Goal: Information Seeking & Learning: Find specific fact

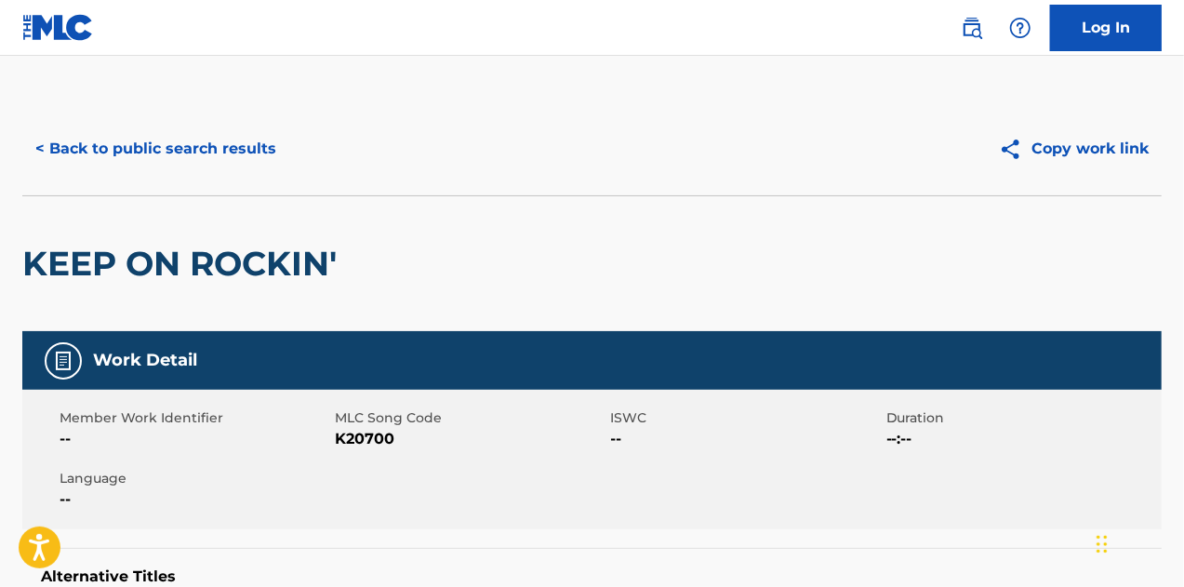
click at [160, 153] on button "< Back to public search results" at bounding box center [155, 149] width 267 height 47
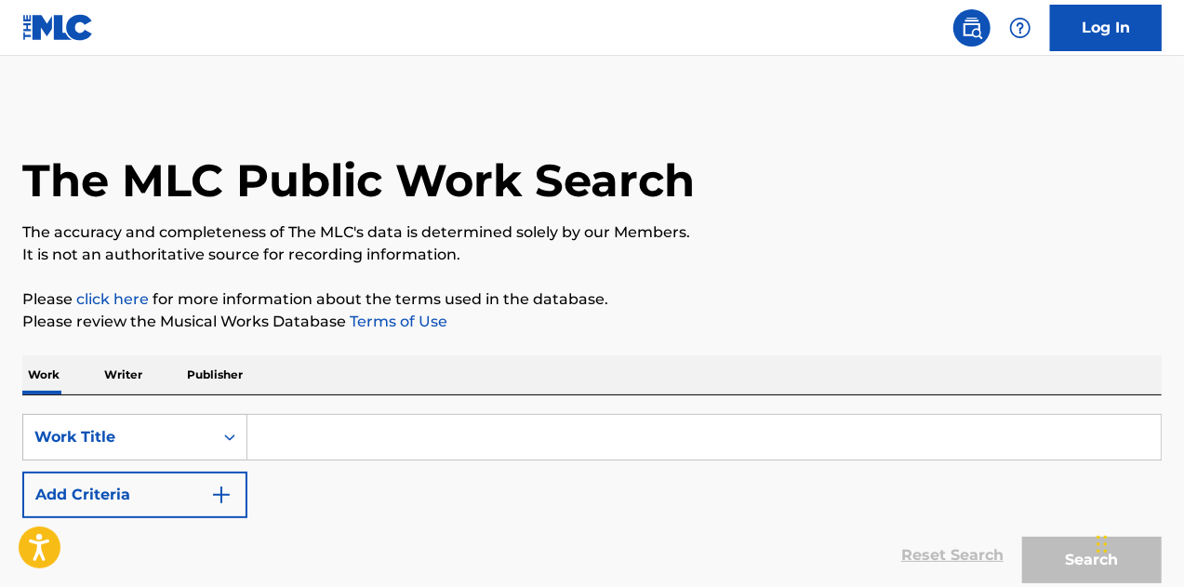
click at [218, 368] on p "Publisher" at bounding box center [214, 374] width 67 height 39
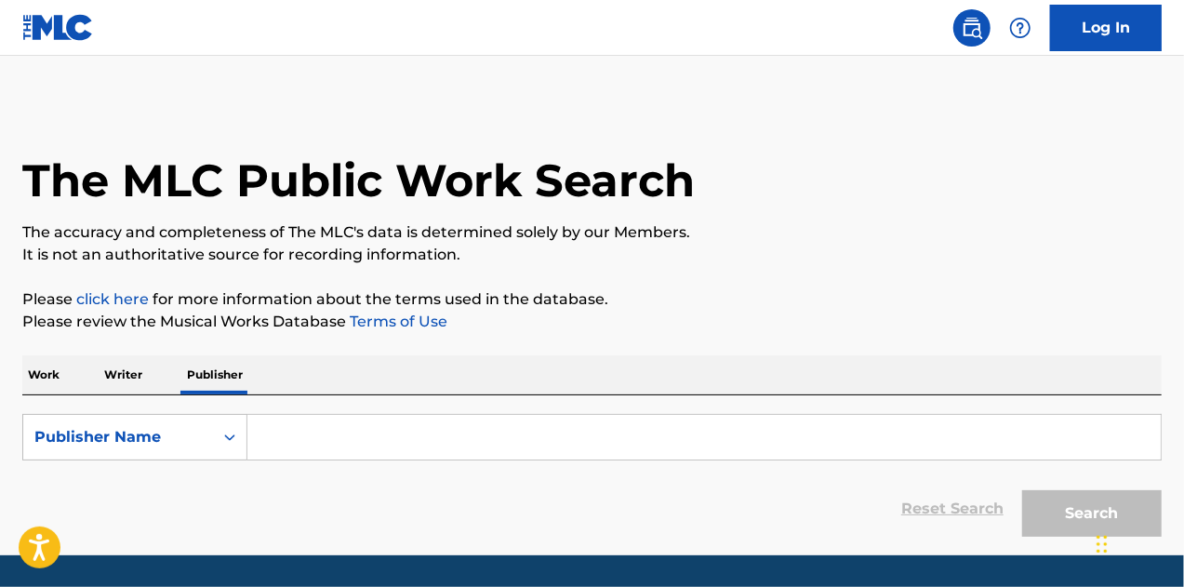
click at [281, 433] on input "Search Form" at bounding box center [704, 437] width 914 height 45
paste input "KOSIGN SERVICES AMERICA INC."
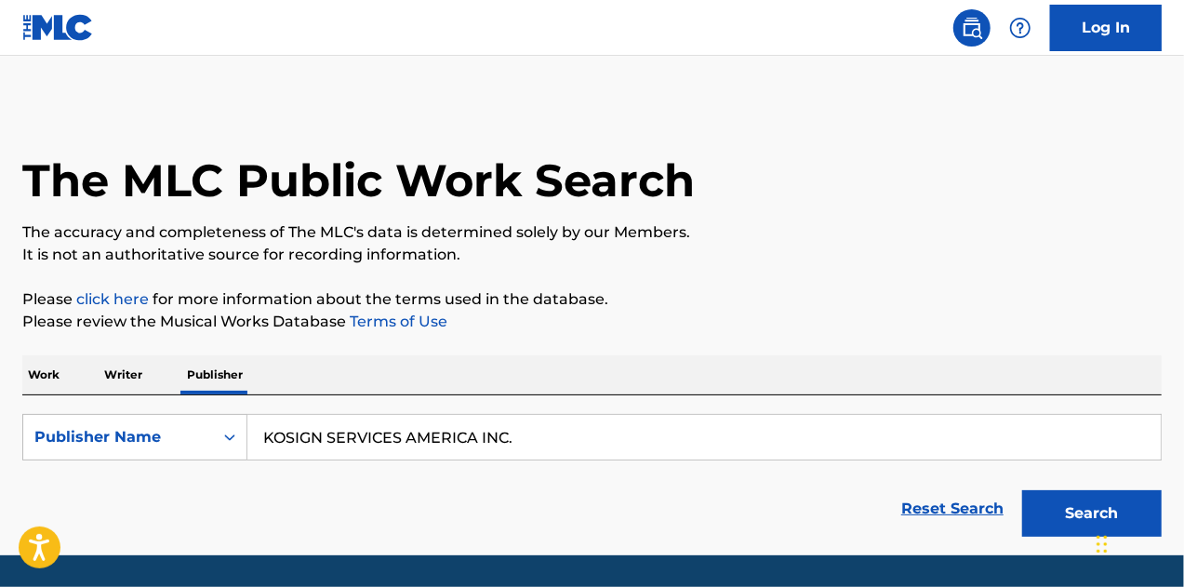
type input "KOSIGN SERVICES AMERICA INC."
click at [1022, 490] on button "Search" at bounding box center [1092, 513] width 140 height 47
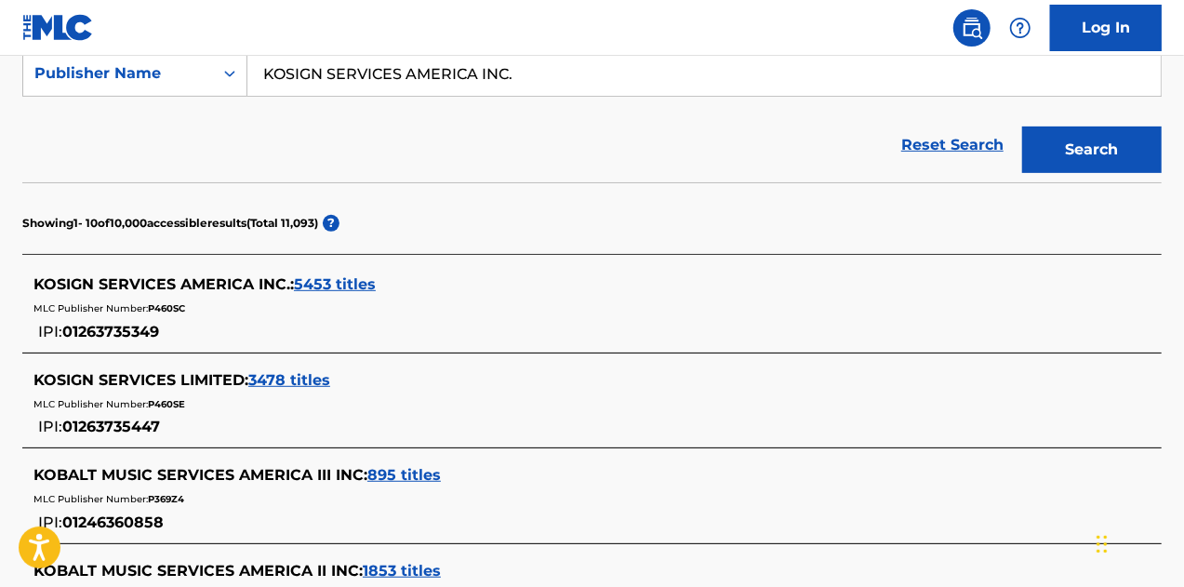
scroll to position [371, 0]
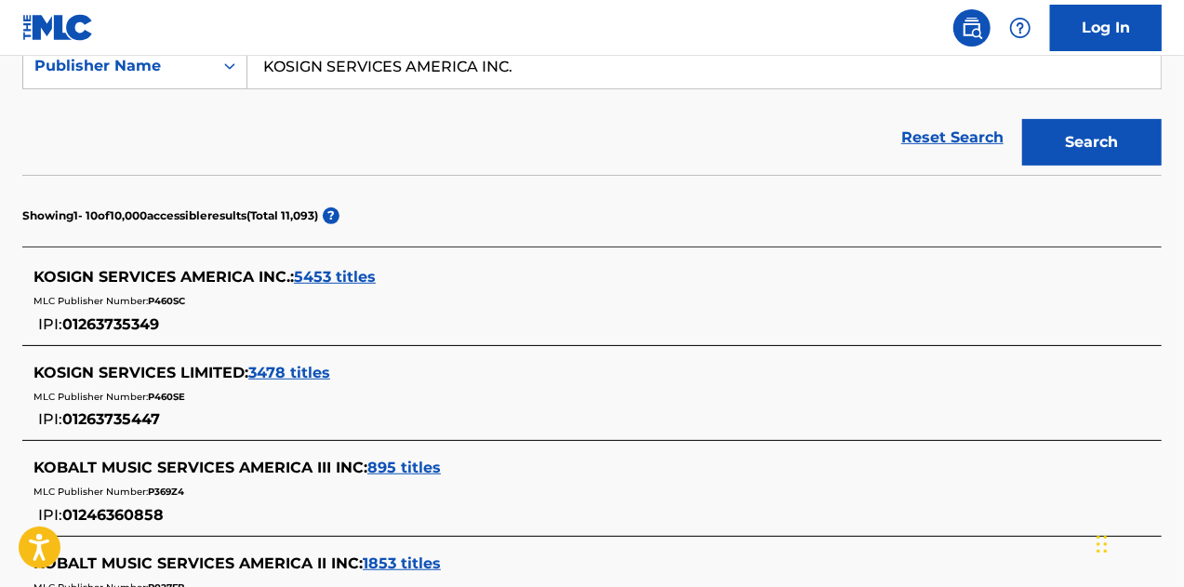
click at [325, 282] on span "5453 titles" at bounding box center [335, 277] width 82 height 18
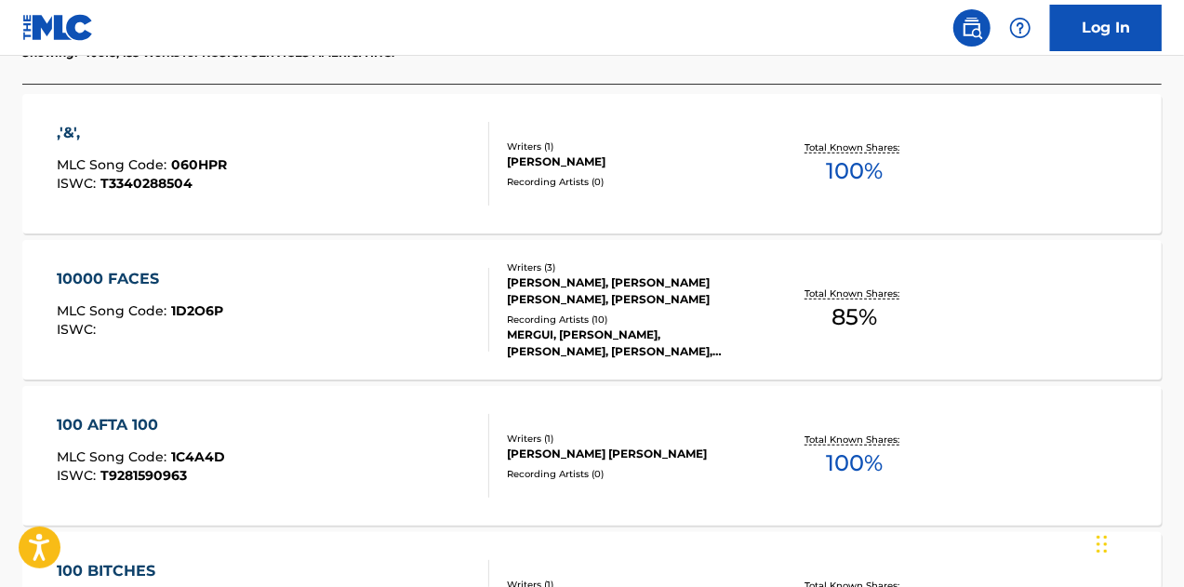
scroll to position [614, 0]
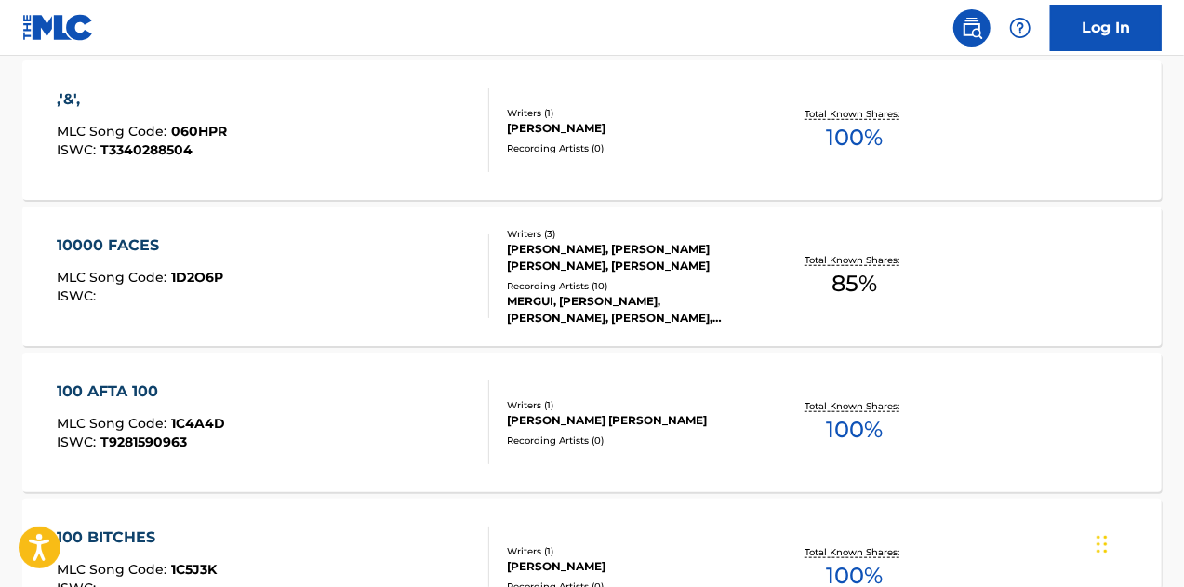
click at [678, 242] on div "JUAN CALDERON, ALVARO RODRIGUEZ ANAYA, YEHONATHAN MERGUI" at bounding box center [633, 257] width 253 height 33
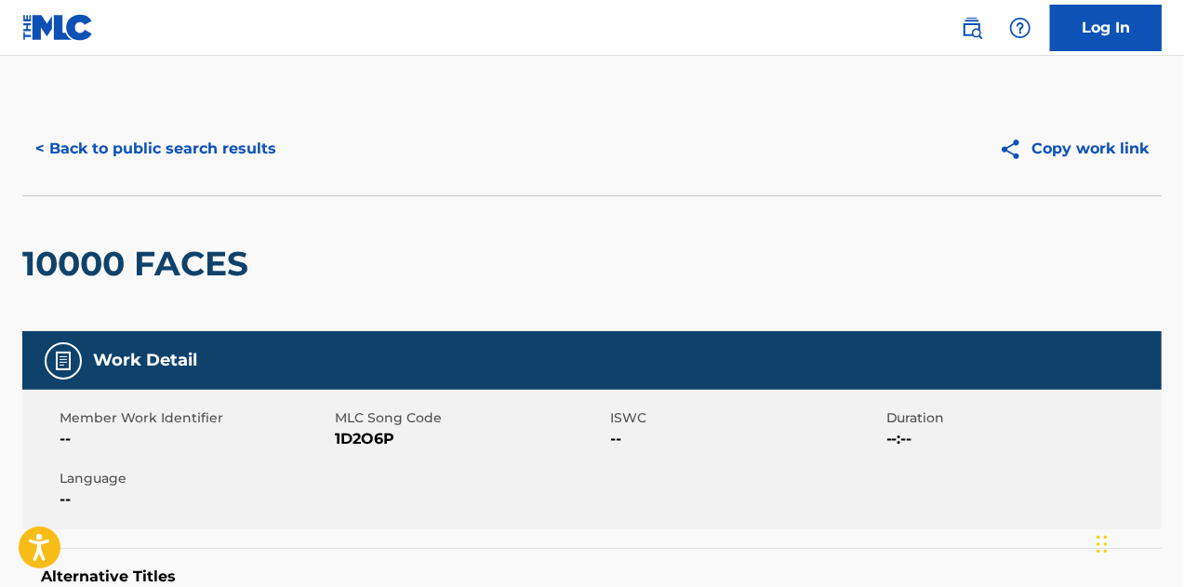
click at [208, 142] on button "< Back to public search results" at bounding box center [155, 149] width 267 height 47
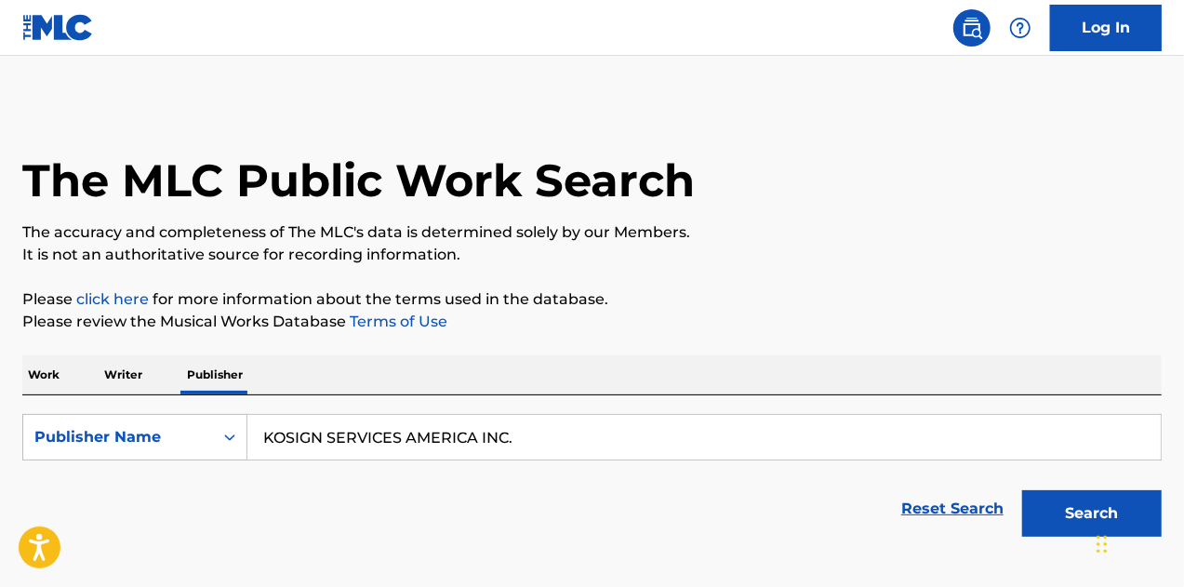
scroll to position [113, 0]
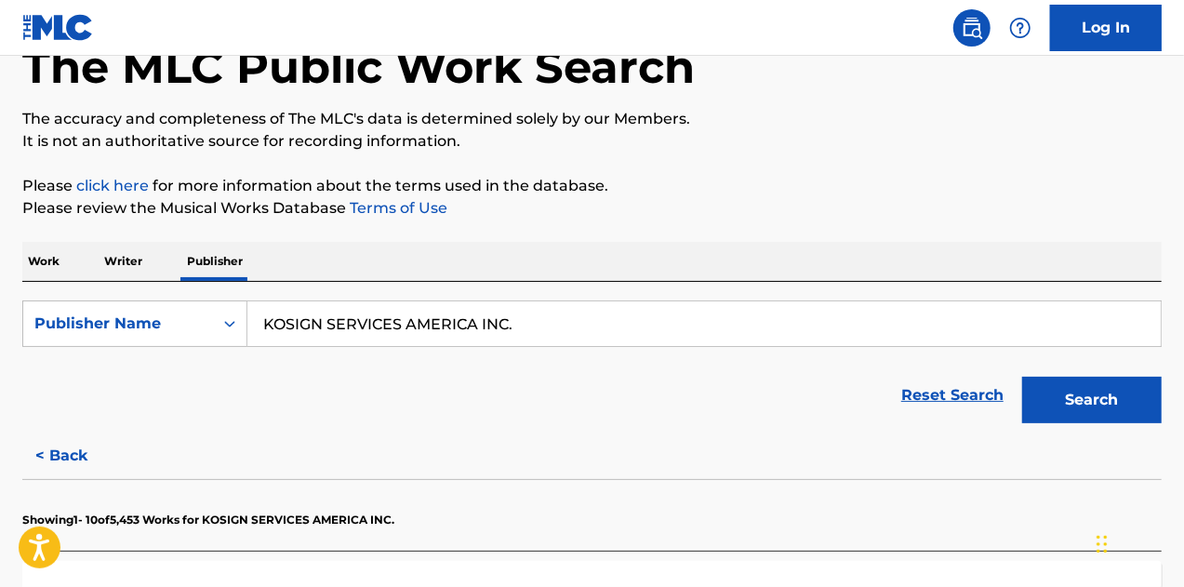
click at [319, 338] on input "KOSIGN SERVICES AMERICA INC." at bounding box center [704, 323] width 914 height 45
paste input "HOT BREATH PUBLISHING"
type input "HOT BREATH PUBLISHING"
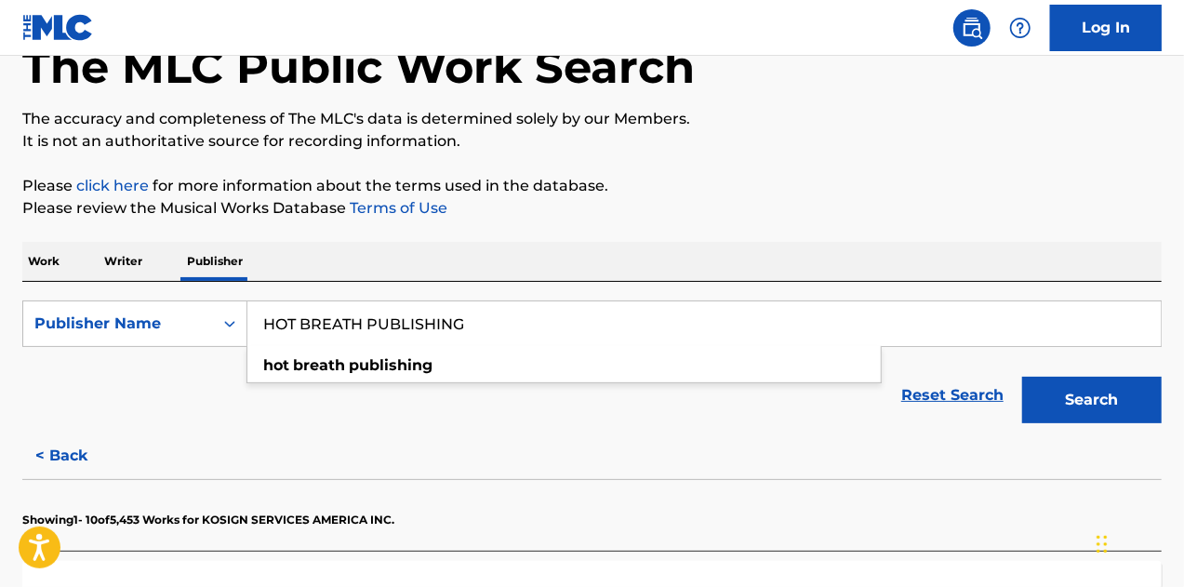
click at [1022, 377] on button "Search" at bounding box center [1092, 400] width 140 height 47
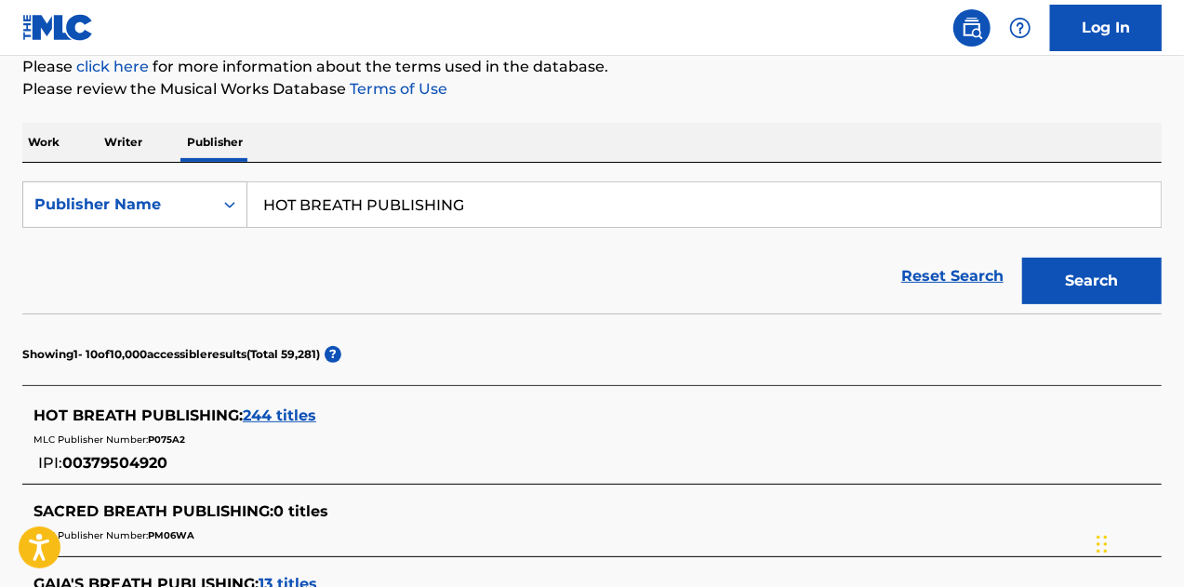
scroll to position [232, 0]
click at [261, 414] on span "244 titles" at bounding box center [279, 416] width 73 height 18
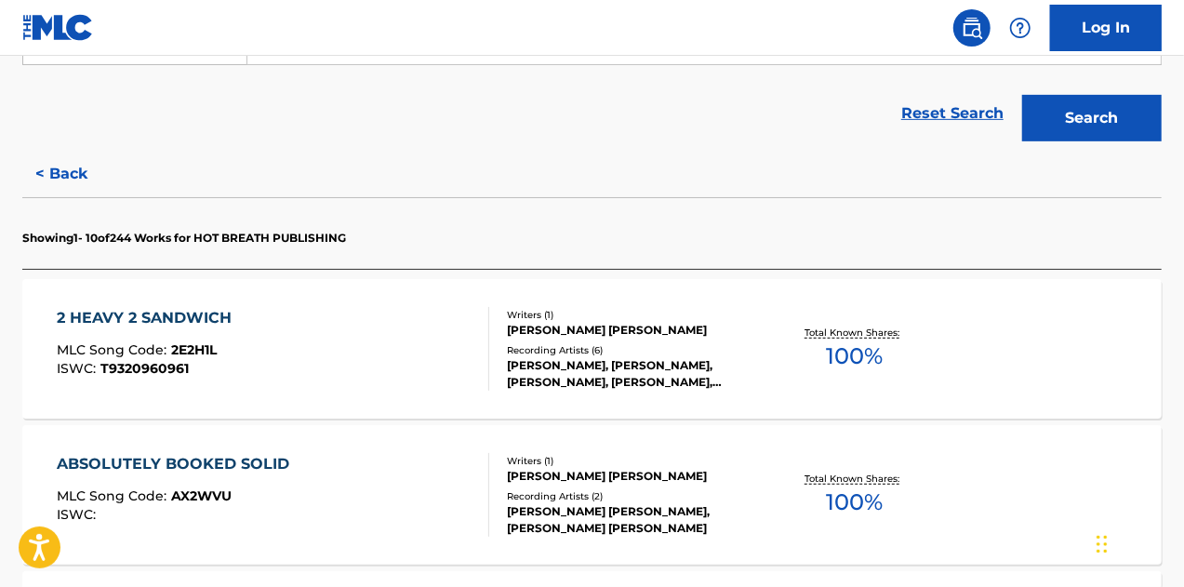
scroll to position [394, 0]
click at [212, 320] on div "2 HEAVY 2 SANDWICH" at bounding box center [149, 319] width 184 height 22
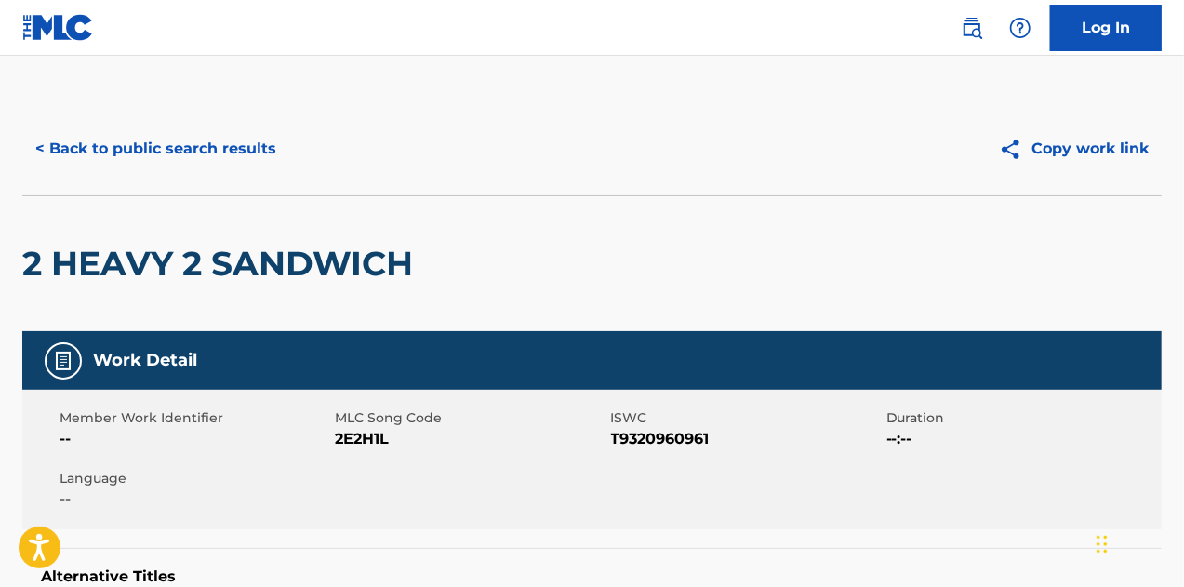
click at [207, 150] on button "< Back to public search results" at bounding box center [155, 149] width 267 height 47
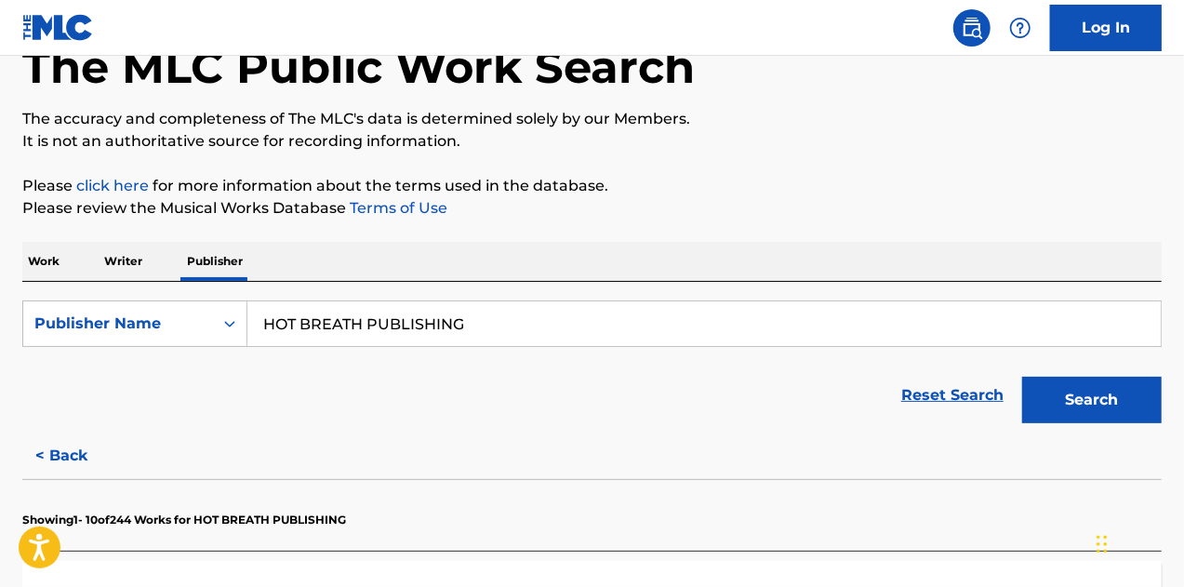
click at [352, 320] on input "HOT BREATH PUBLISHING" at bounding box center [704, 323] width 914 height 45
paste input "AMERICAN LESION MUSIC"
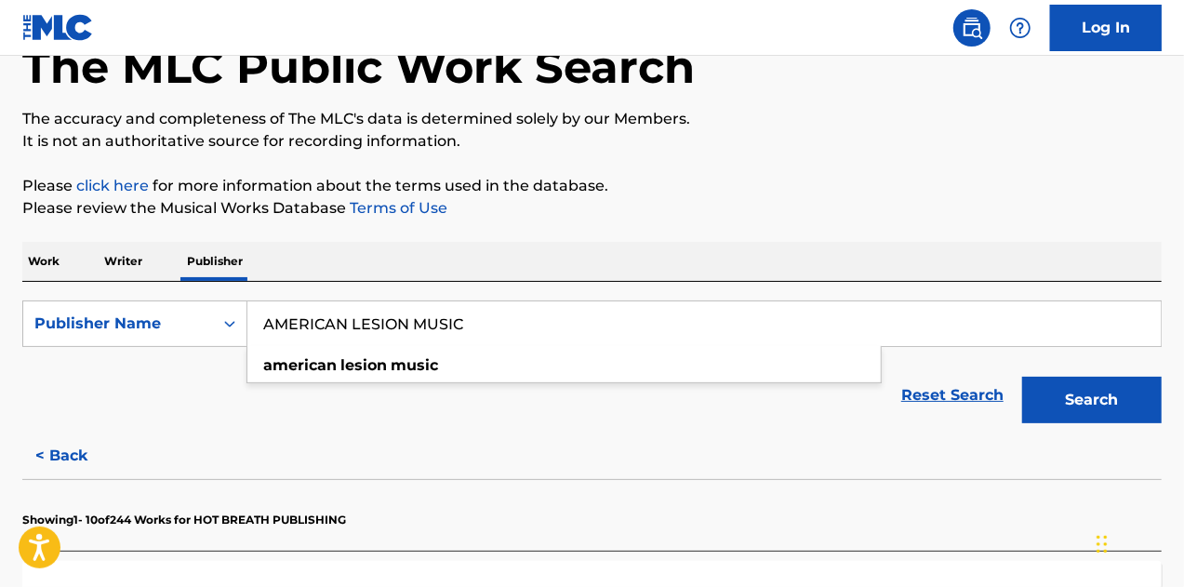
type input "AMERICAN LESION MUSIC"
click at [1022, 377] on button "Search" at bounding box center [1092, 400] width 140 height 47
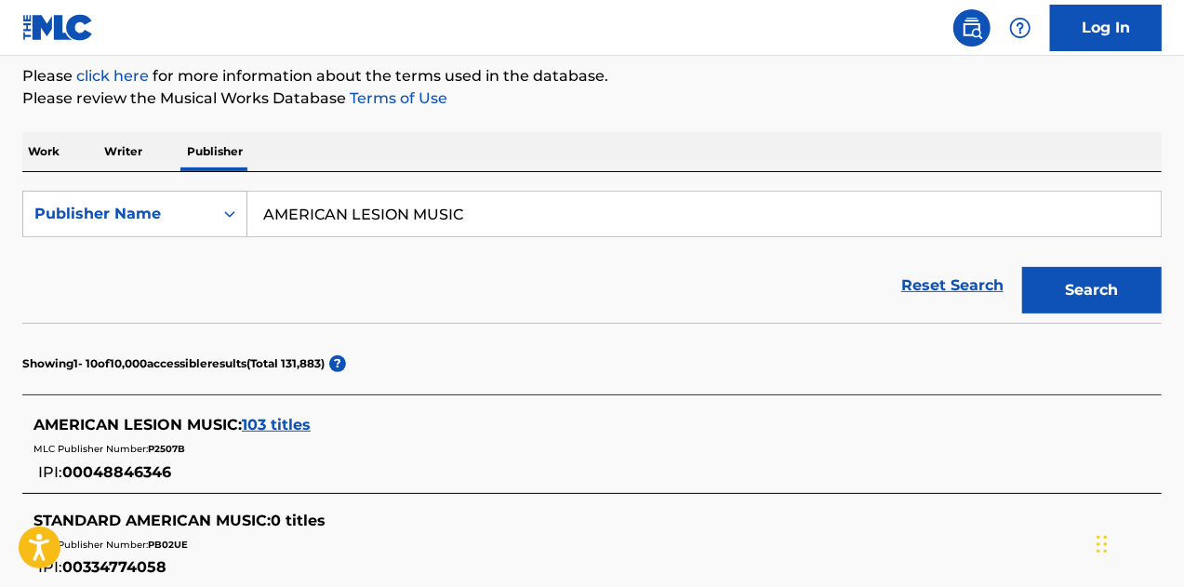
scroll to position [238, 0]
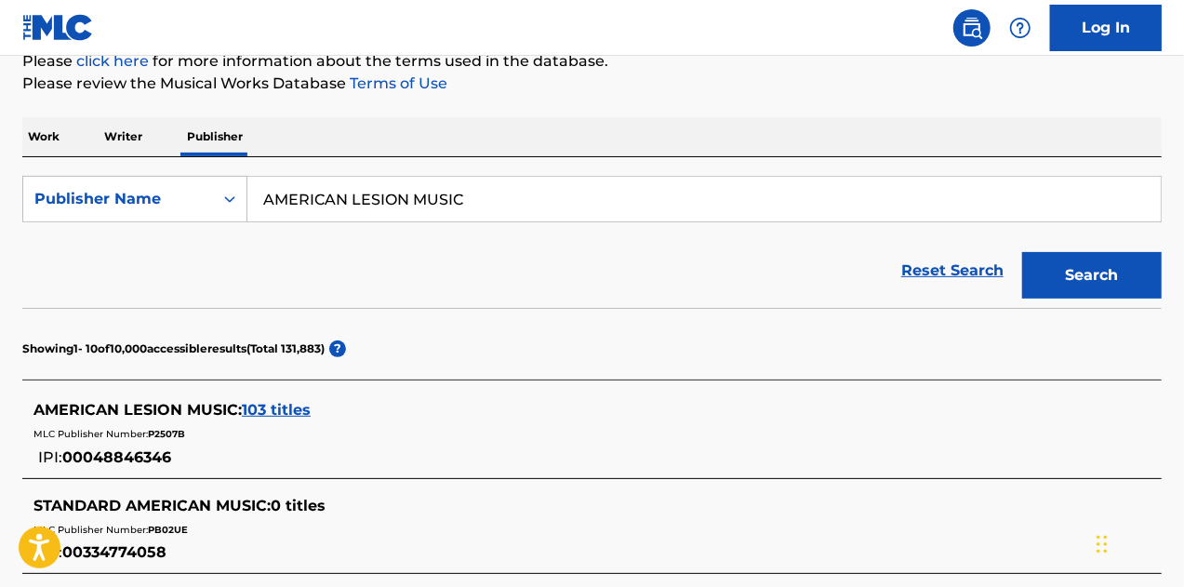
click at [288, 407] on span "103 titles" at bounding box center [276, 410] width 69 height 18
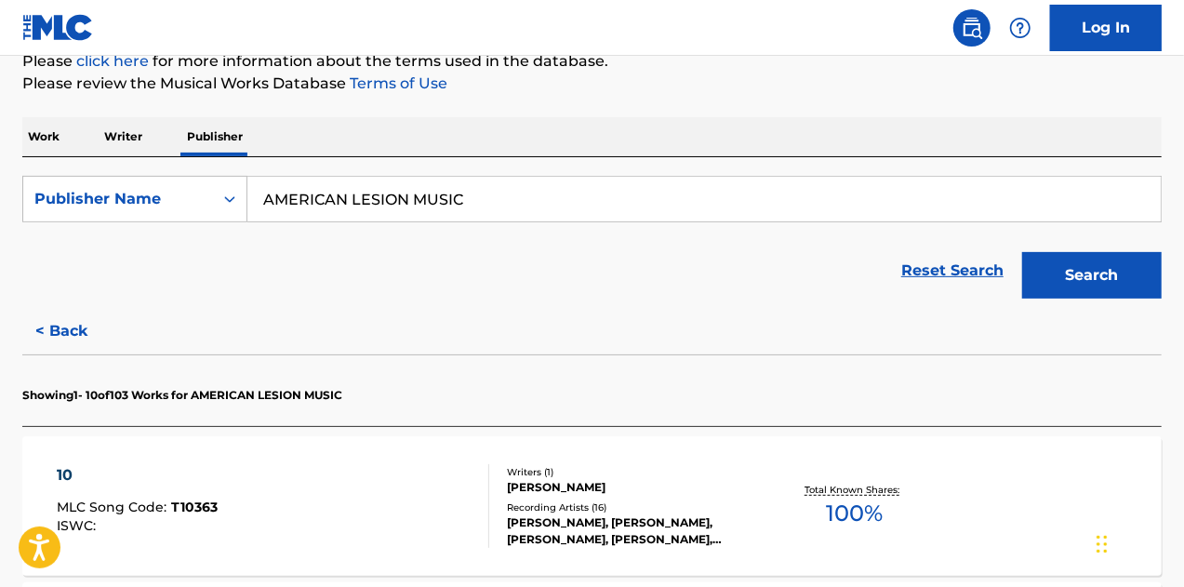
scroll to position [699, 0]
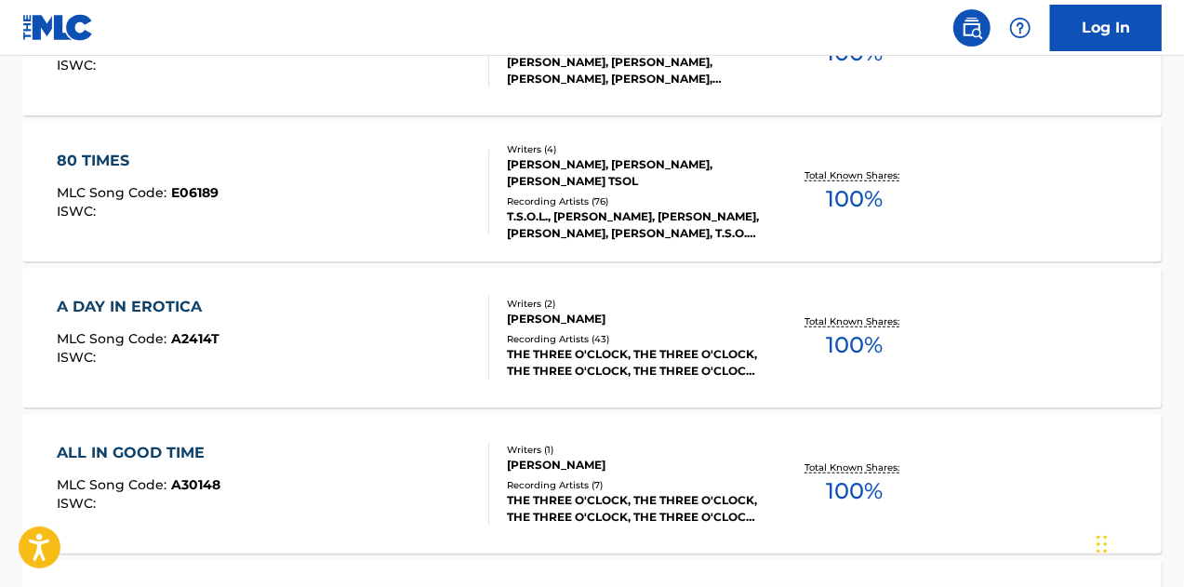
click at [573, 313] on div "GUTIERREZ, QUERCIO" at bounding box center [633, 319] width 253 height 17
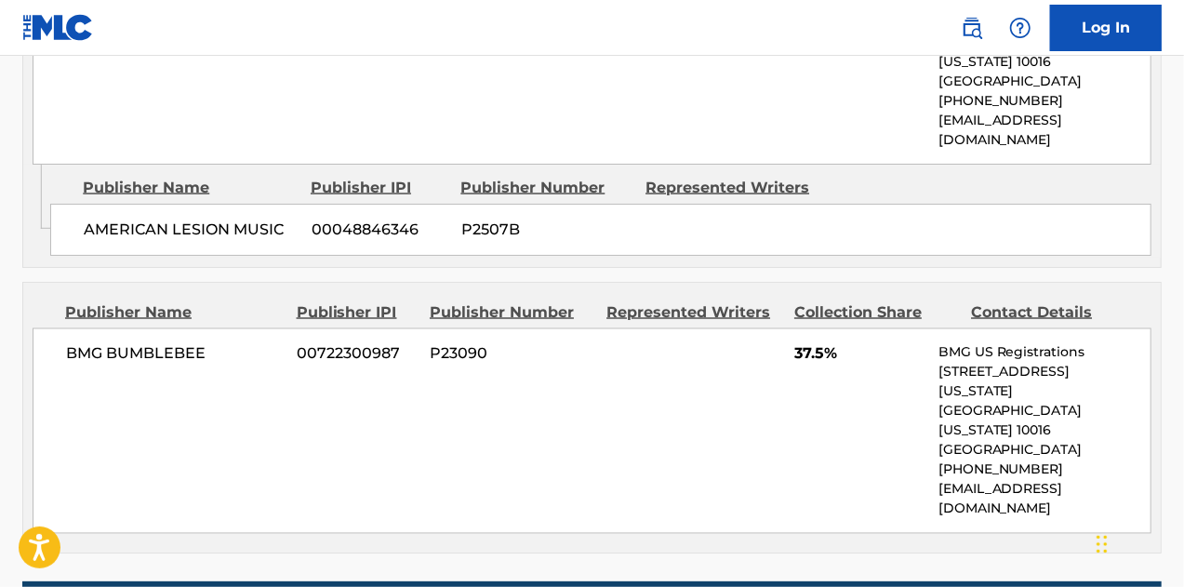
scroll to position [1457, 0]
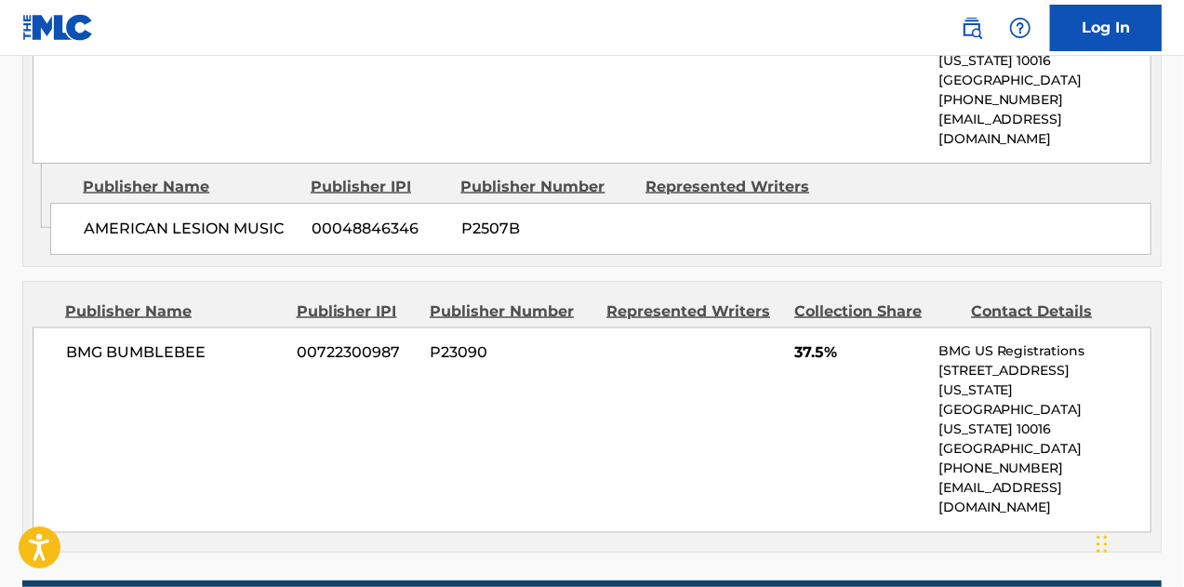
click at [223, 357] on div "Publisher Name Publisher IPI Publisher Number Represented Writers Collection Sh…" at bounding box center [592, 417] width 1138 height 270
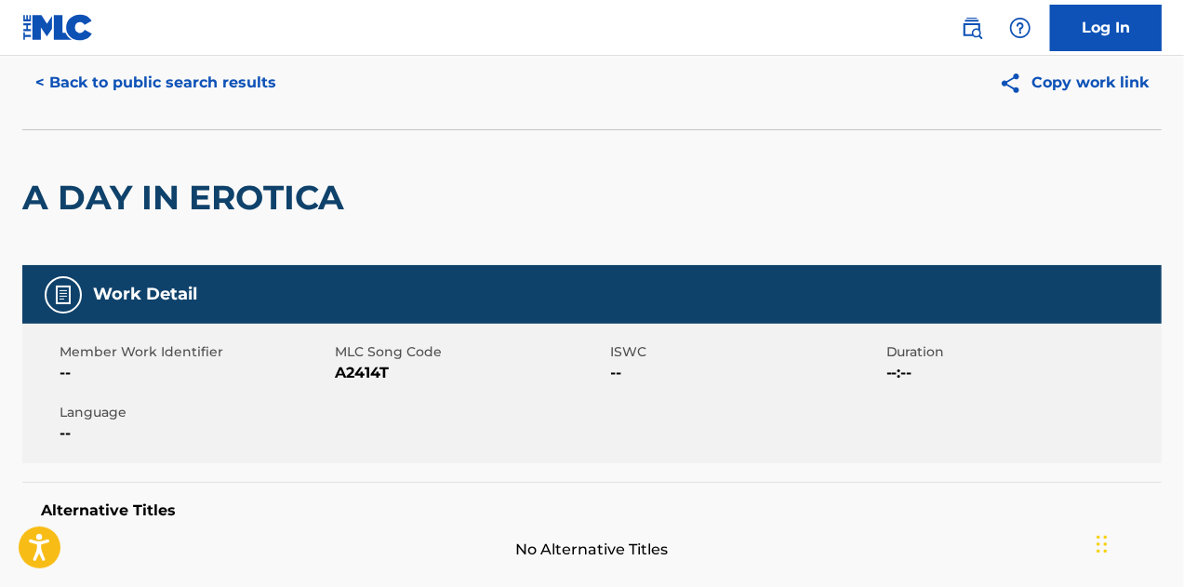
scroll to position [0, 0]
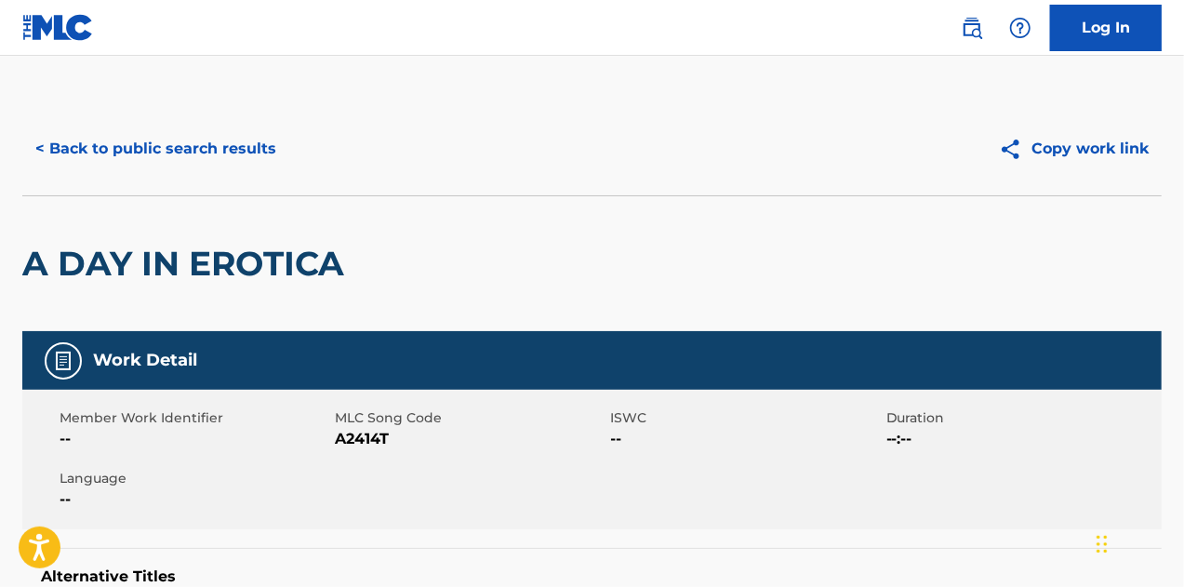
click at [199, 165] on button "< Back to public search results" at bounding box center [155, 149] width 267 height 47
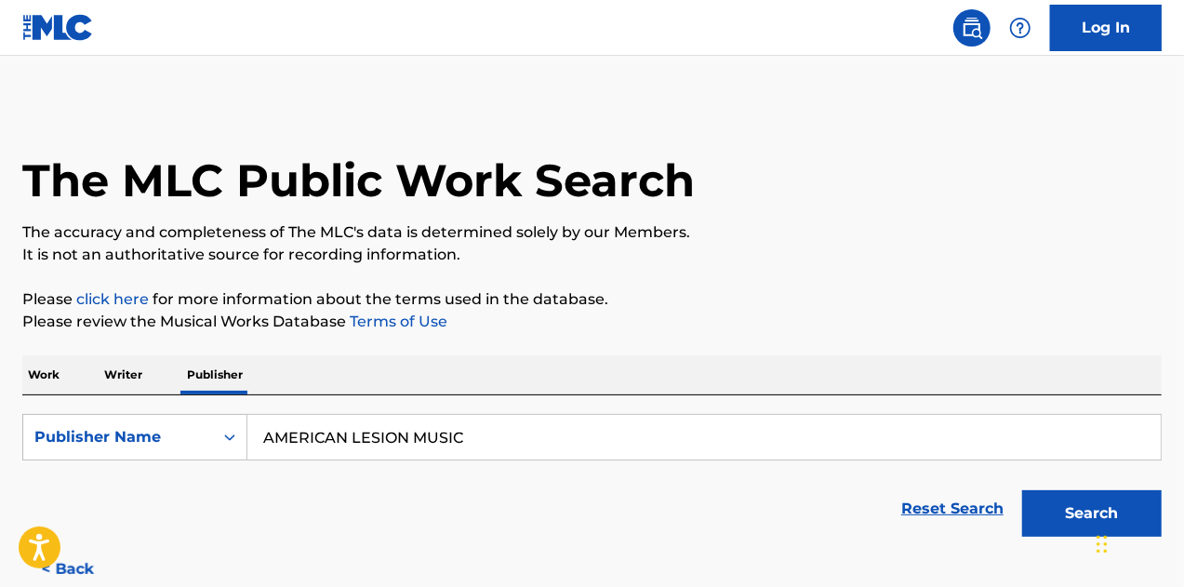
scroll to position [113, 0]
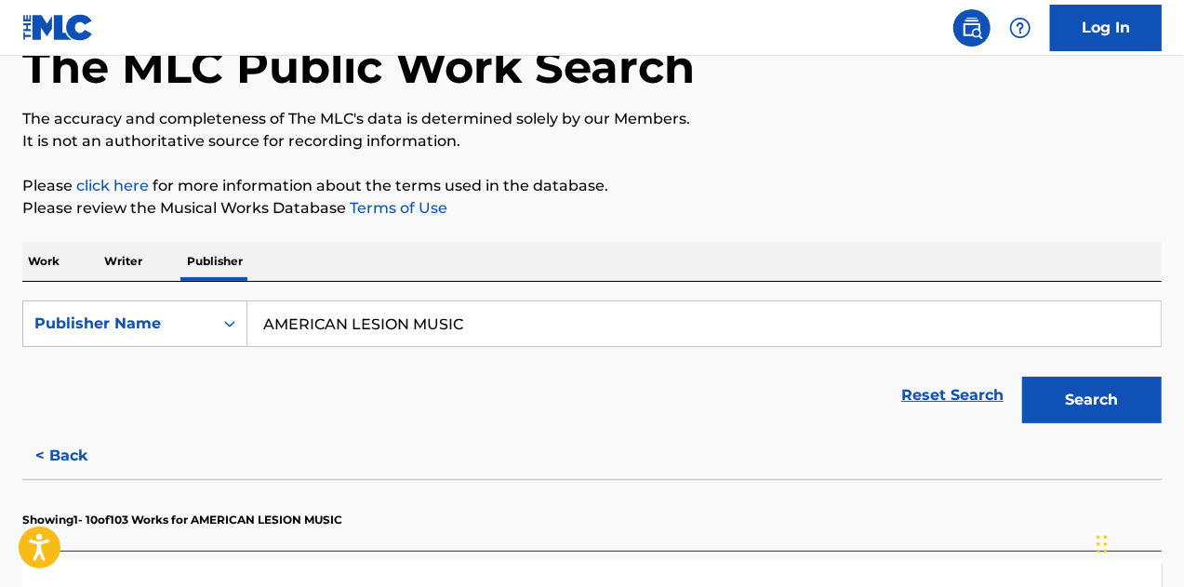
click at [329, 332] on input "AMERICAN LESION MUSIC" at bounding box center [704, 323] width 914 height 45
paste input "YOU'LL BE SORRY MUSIC *"
type input "YOU'LL BE SORRY MUSIC"
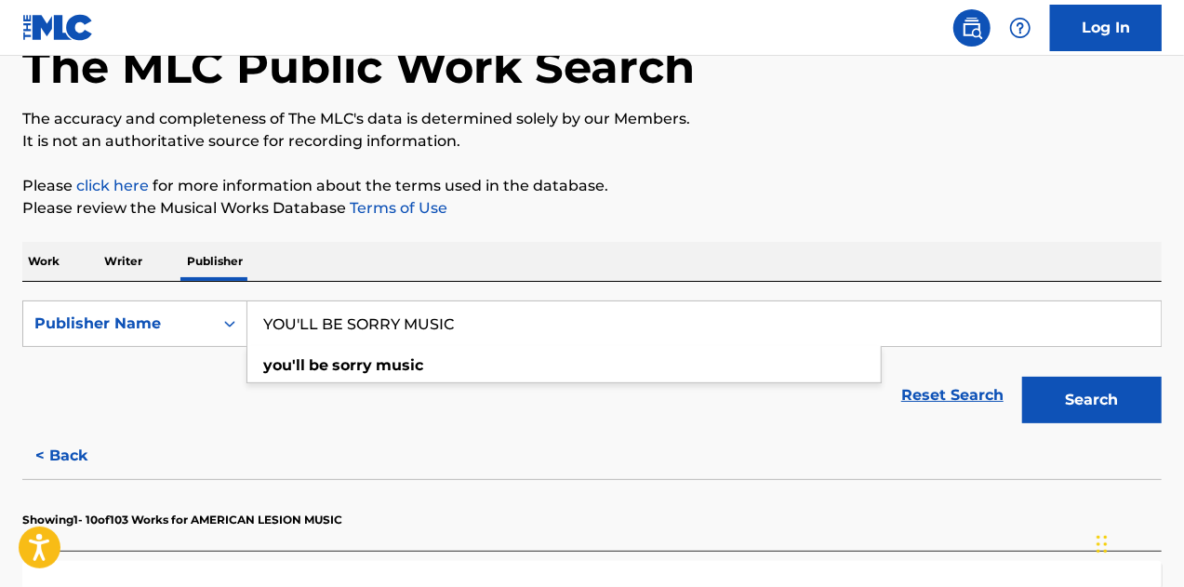
click at [1022, 377] on button "Search" at bounding box center [1092, 400] width 140 height 47
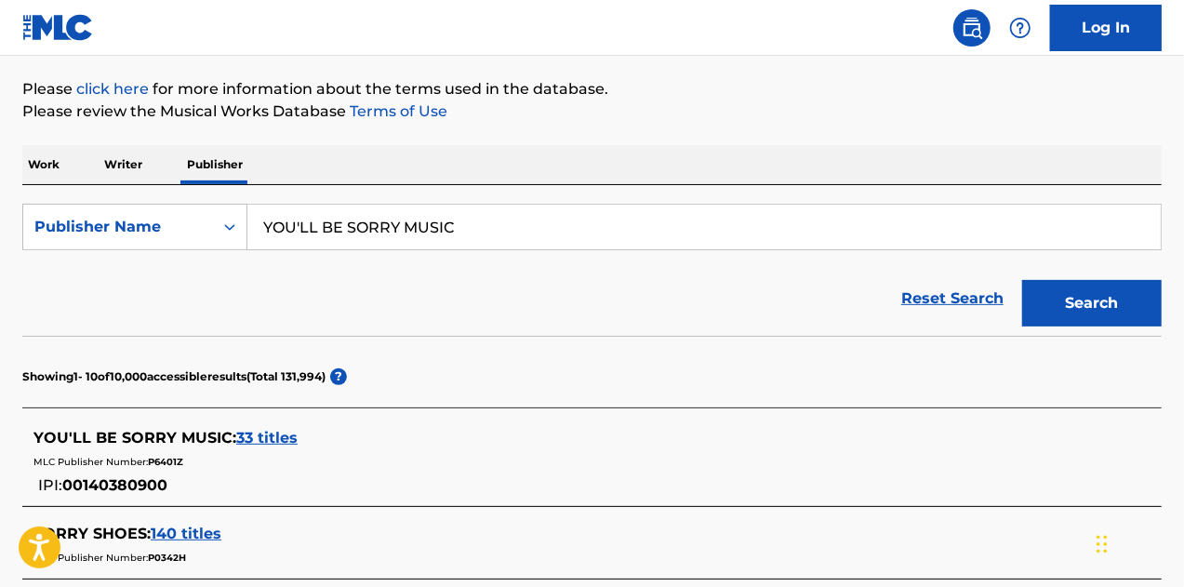
scroll to position [232, 0]
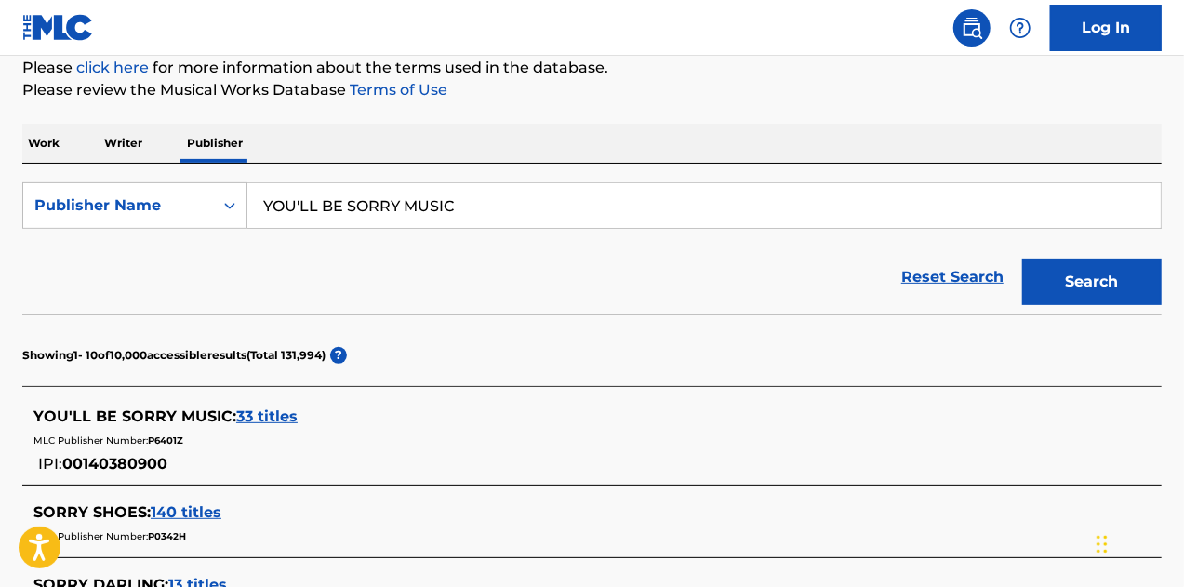
click at [264, 414] on span "33 titles" at bounding box center [266, 416] width 61 height 18
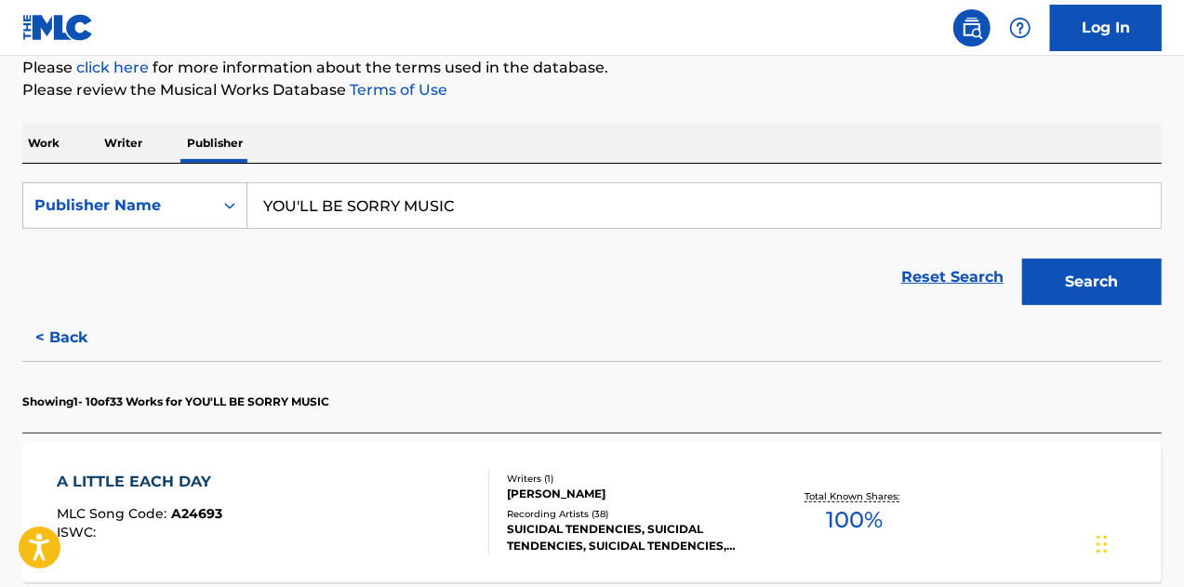
scroll to position [448, 0]
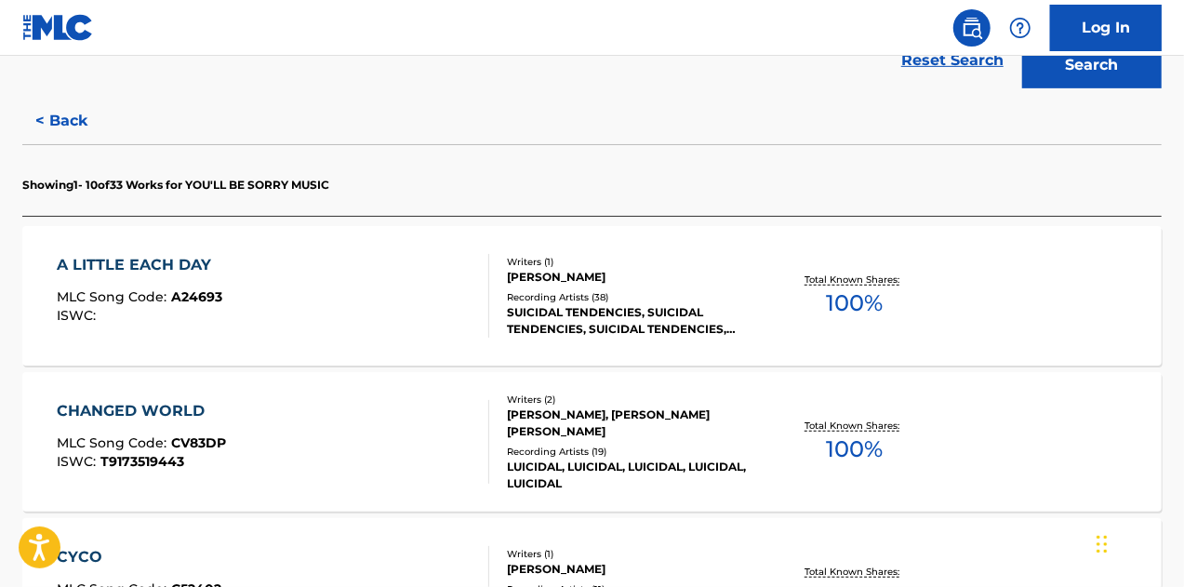
click at [554, 274] on div "MIKE MUIR" at bounding box center [633, 277] width 253 height 17
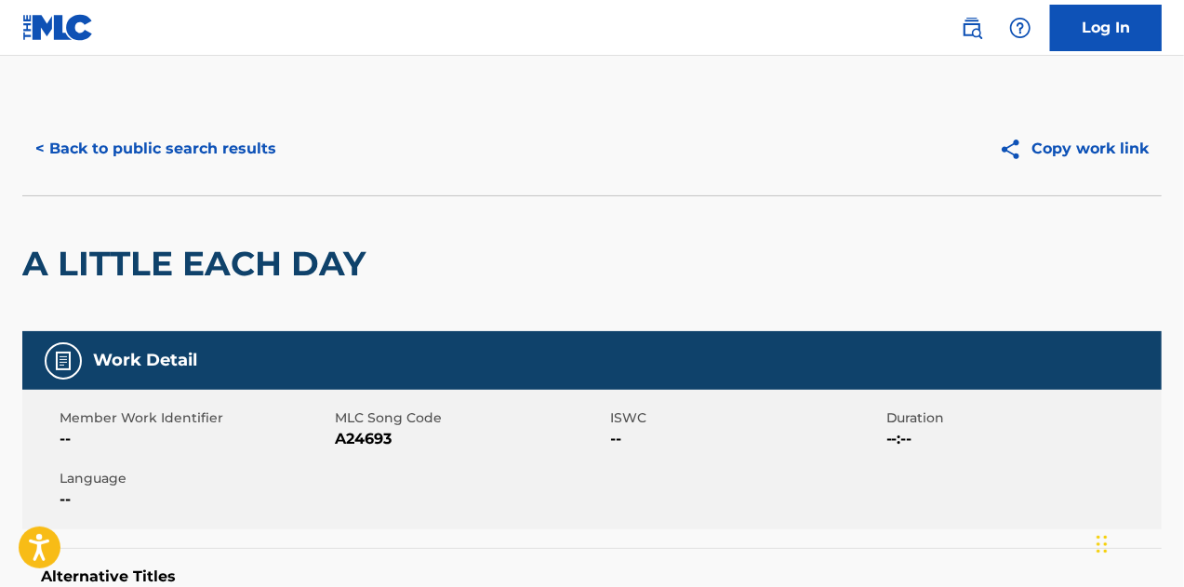
click at [191, 155] on button "< Back to public search results" at bounding box center [155, 149] width 267 height 47
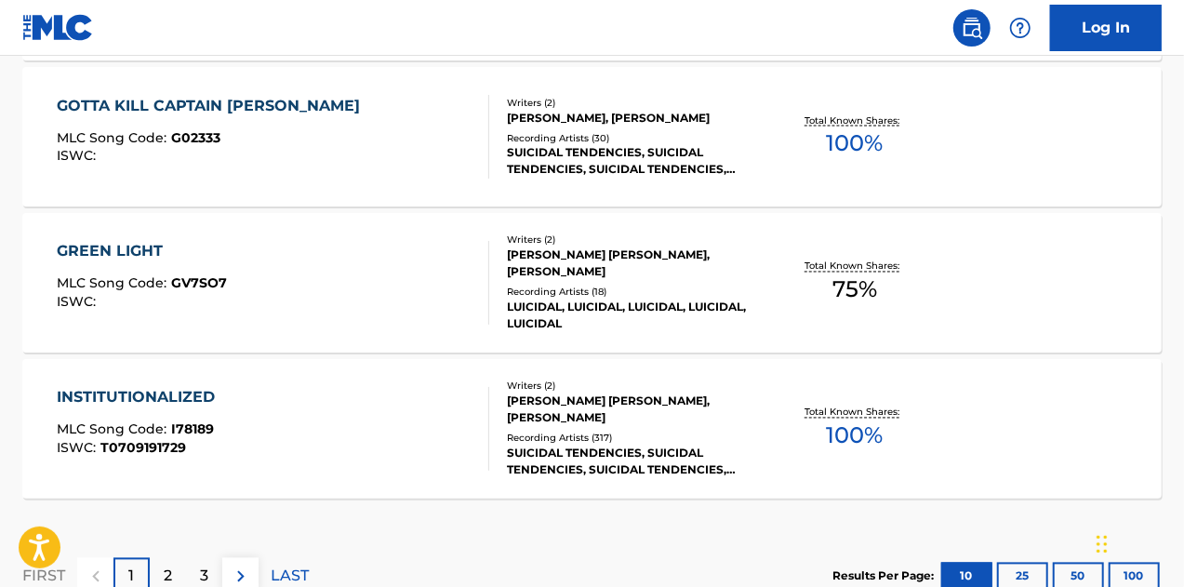
scroll to position [1628, 0]
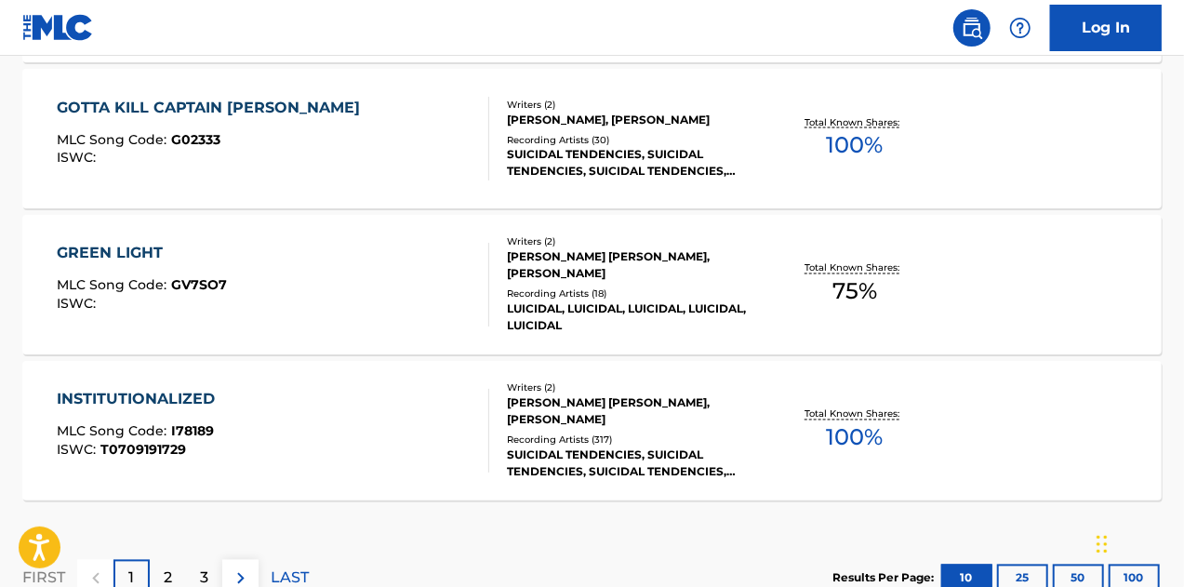
click at [611, 254] on div "LOUIS MANUEL MAYORGA, MANDO OCHOA" at bounding box center [633, 265] width 253 height 33
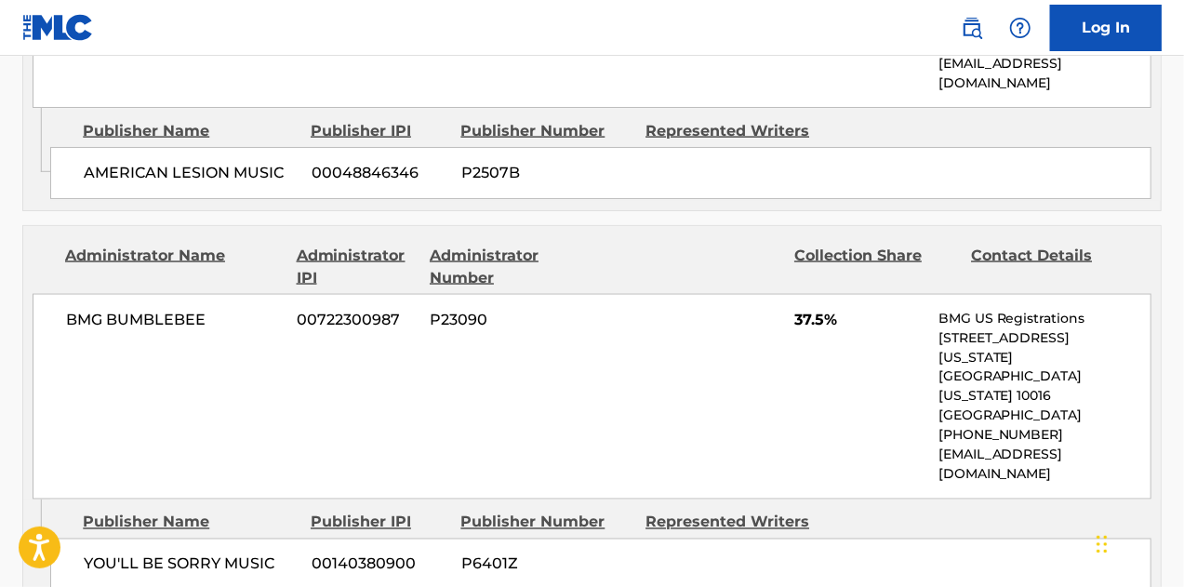
scroll to position [1407, 0]
